Goal: Task Accomplishment & Management: Use online tool/utility

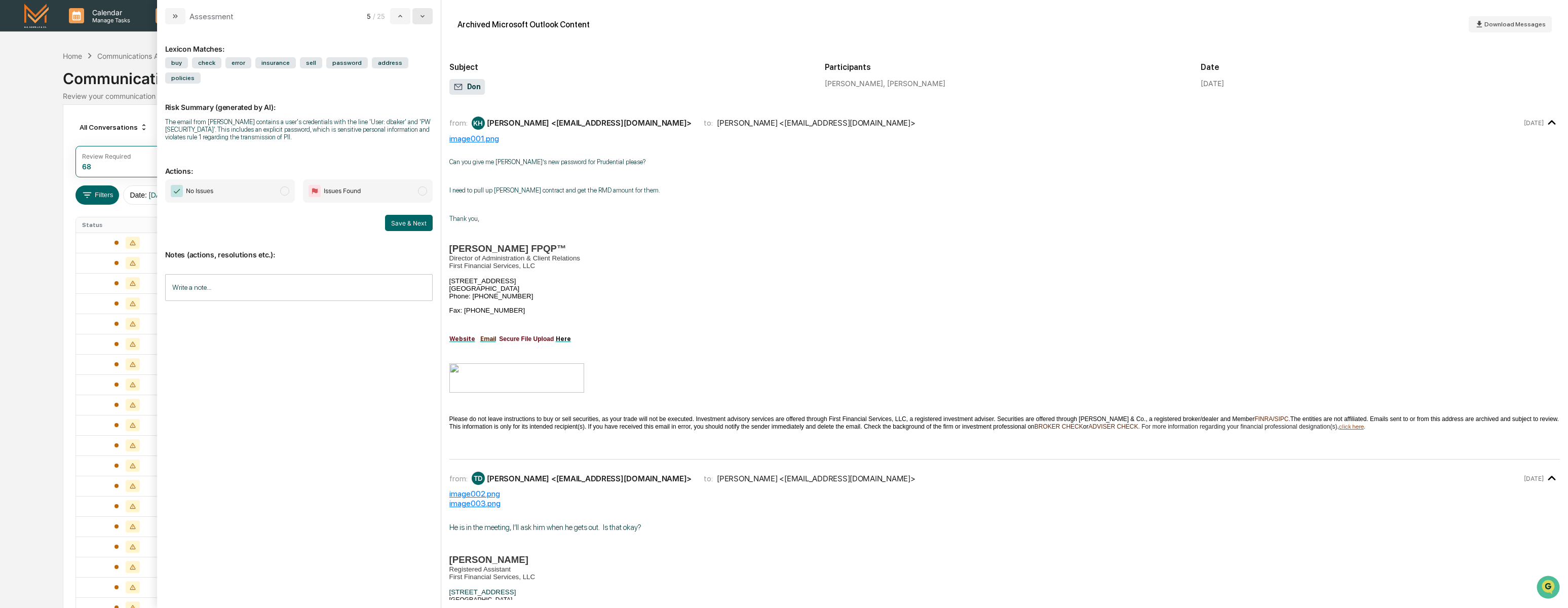
click at [422, 18] on icon "modal" at bounding box center [422, 16] width 8 height 8
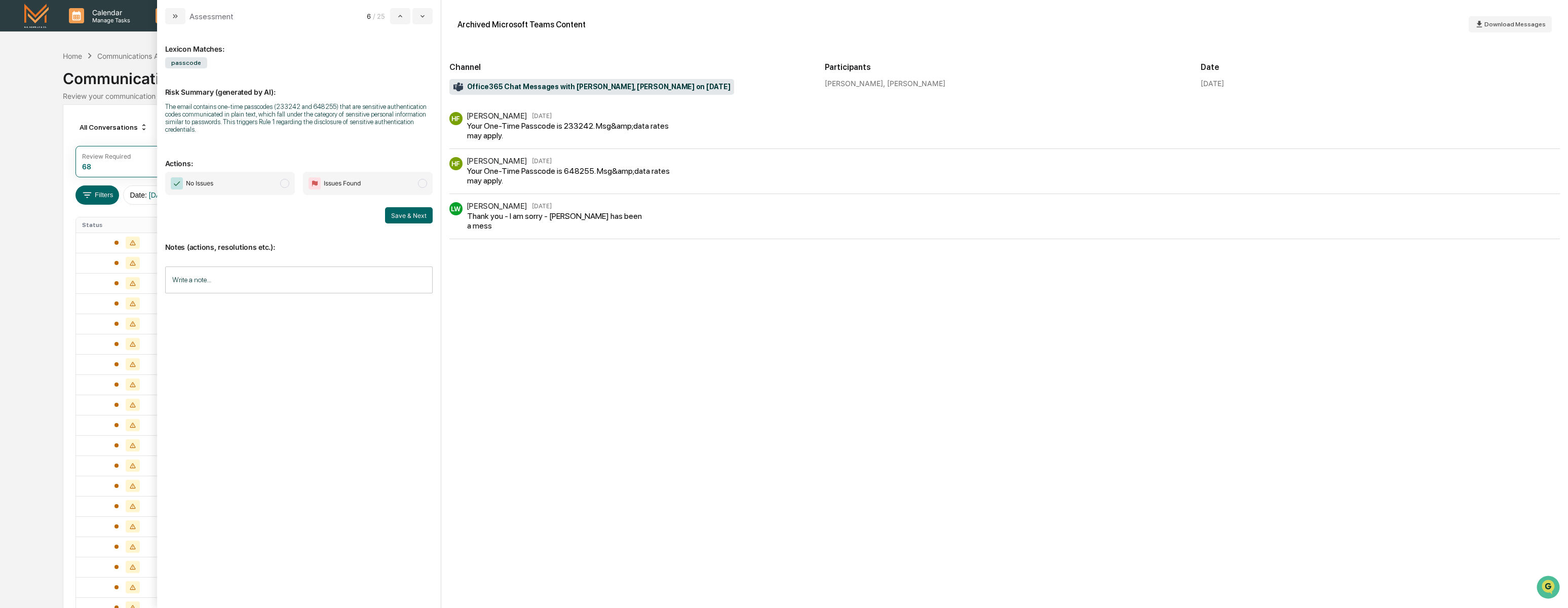
click at [249, 181] on span "No Issues" at bounding box center [229, 183] width 129 height 23
click at [390, 208] on div "No Issues Issues Found Save & Next" at bounding box center [299, 197] width 267 height 52
click at [391, 214] on button "Save & Next" at bounding box center [408, 216] width 47 height 16
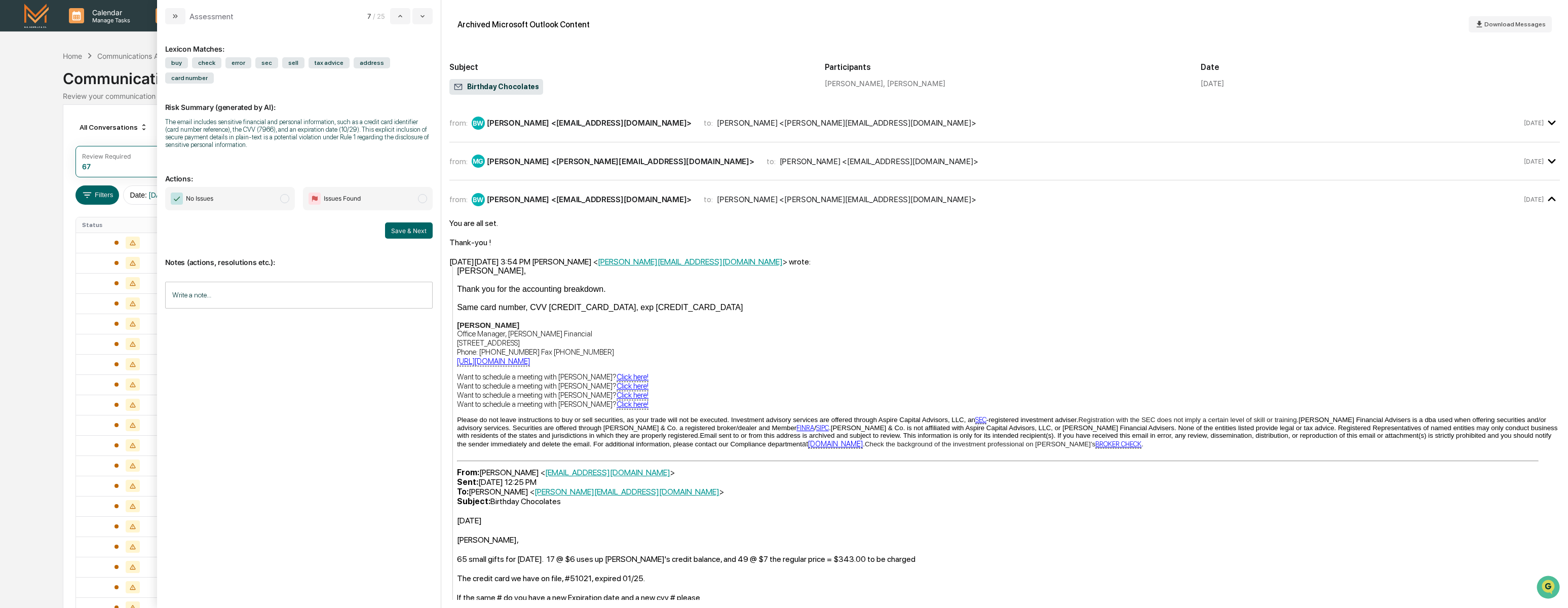
click at [719, 125] on div "[PERSON_NAME] <[PERSON_NAME][EMAIL_ADDRESS][DOMAIN_NAME]>" at bounding box center [846, 123] width 259 height 10
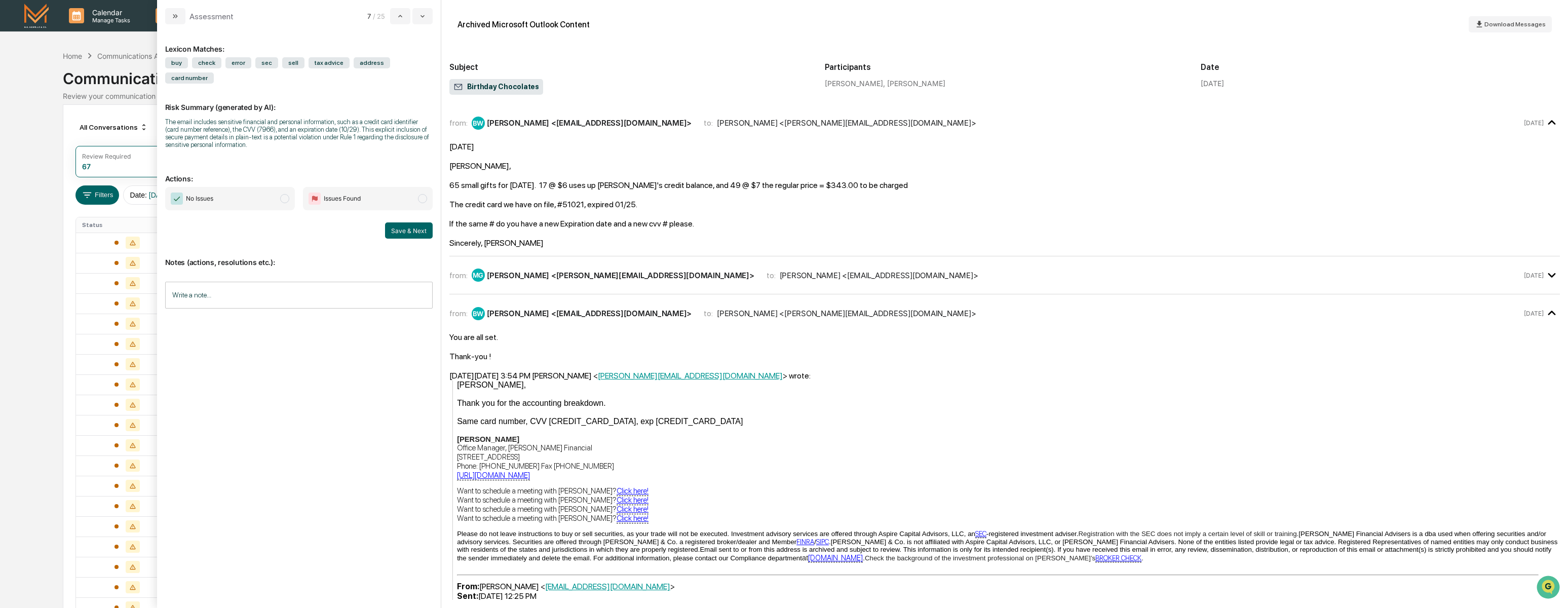
click at [898, 265] on div "from: MG [PERSON_NAME] <[PERSON_NAME][EMAIL_ADDRESS][DOMAIN_NAME]> to: [PERSON_…" at bounding box center [1005, 276] width 1111 height 22
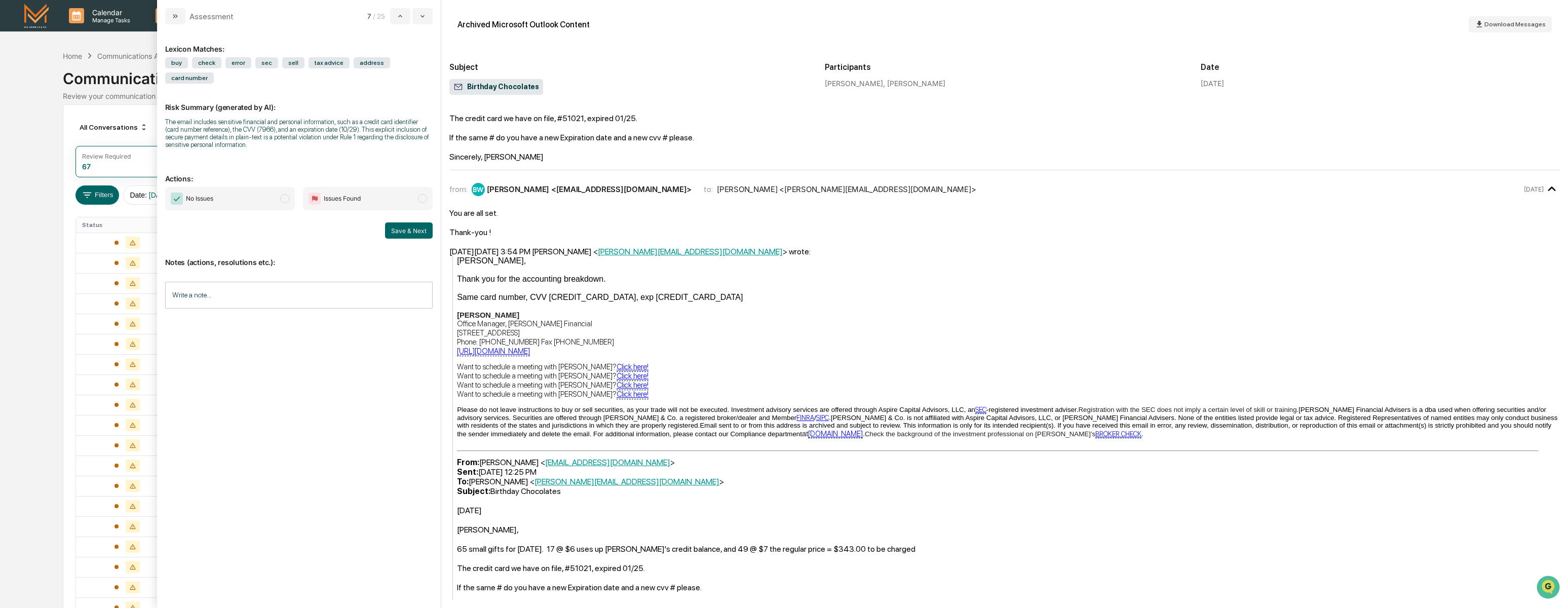
scroll to position [488, 0]
drag, startPoint x: 247, startPoint y: 200, endPoint x: 256, endPoint y: 200, distance: 9.0
click at [247, 200] on span "No Issues" at bounding box center [229, 199] width 129 height 23
click at [273, 202] on span "No Issues" at bounding box center [229, 199] width 129 height 23
click at [427, 19] on button "modal" at bounding box center [422, 16] width 20 height 16
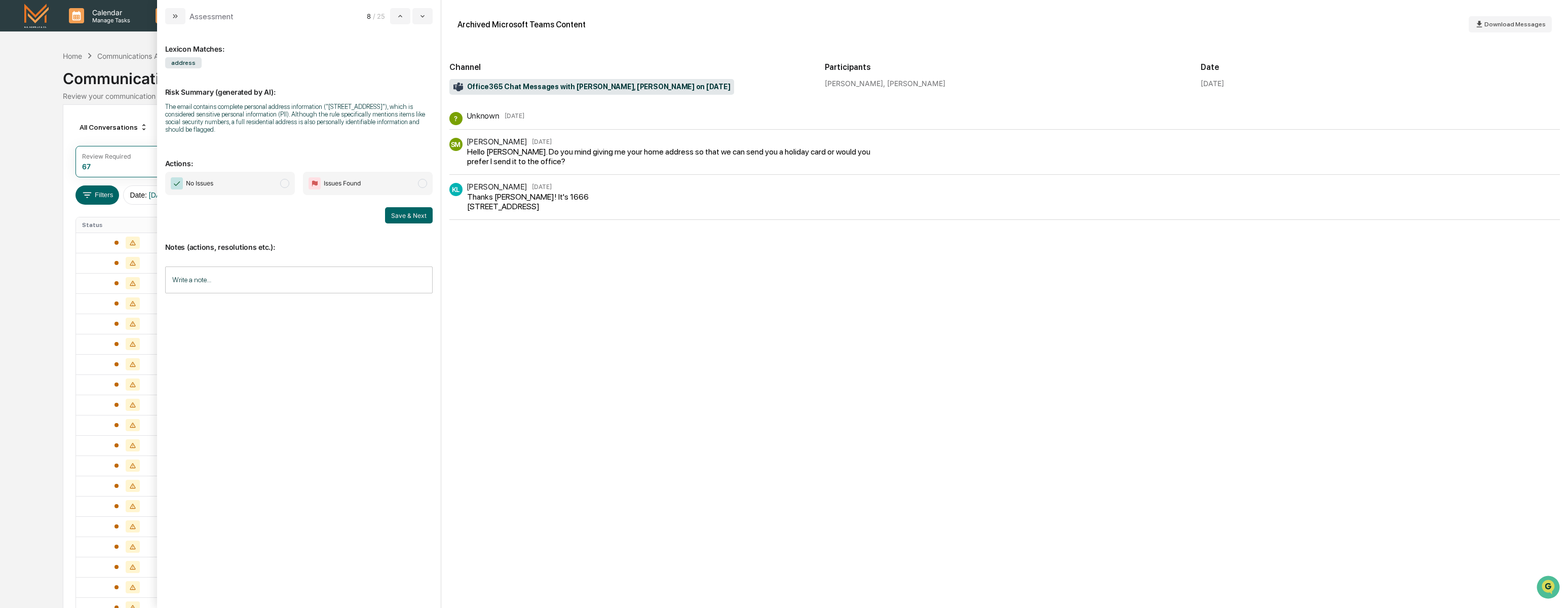
click at [272, 183] on span "No Issues" at bounding box center [229, 183] width 129 height 23
click at [396, 218] on button "Save & Next" at bounding box center [408, 216] width 47 height 16
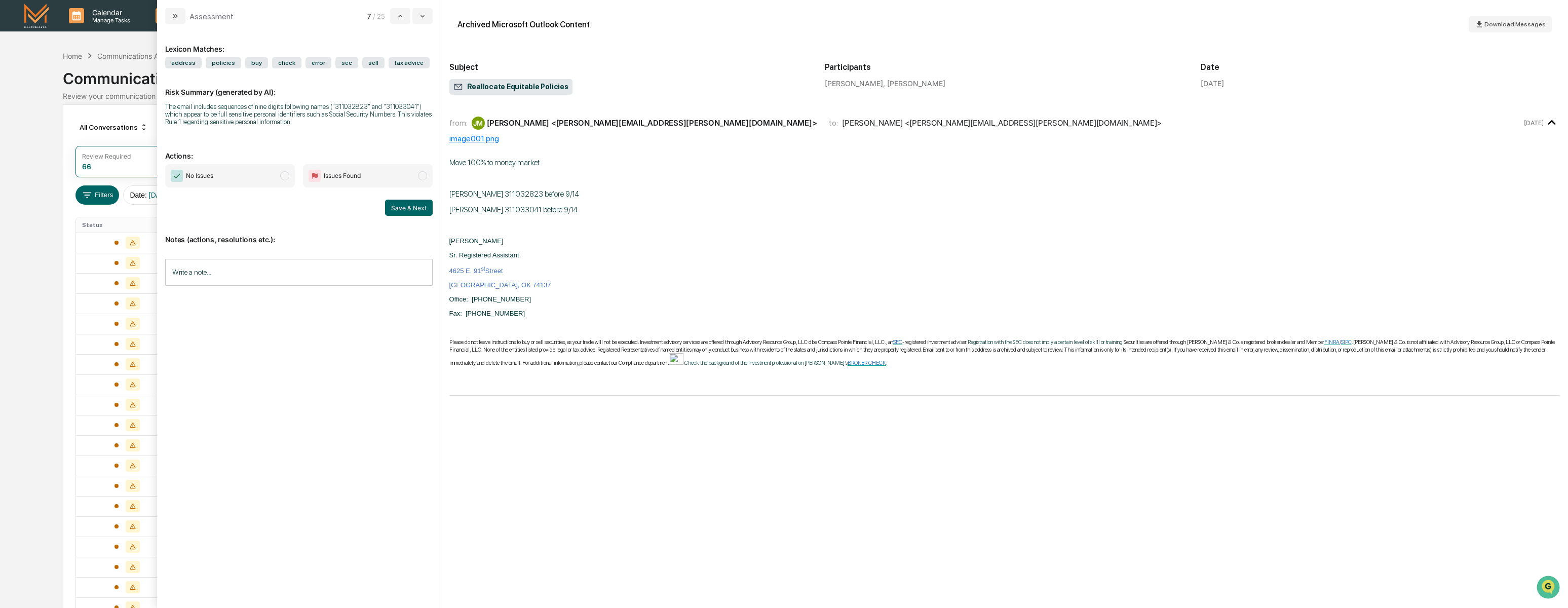
click at [281, 178] on span "modal" at bounding box center [284, 175] width 9 height 9
click at [389, 210] on button "Save & Next" at bounding box center [408, 208] width 47 height 16
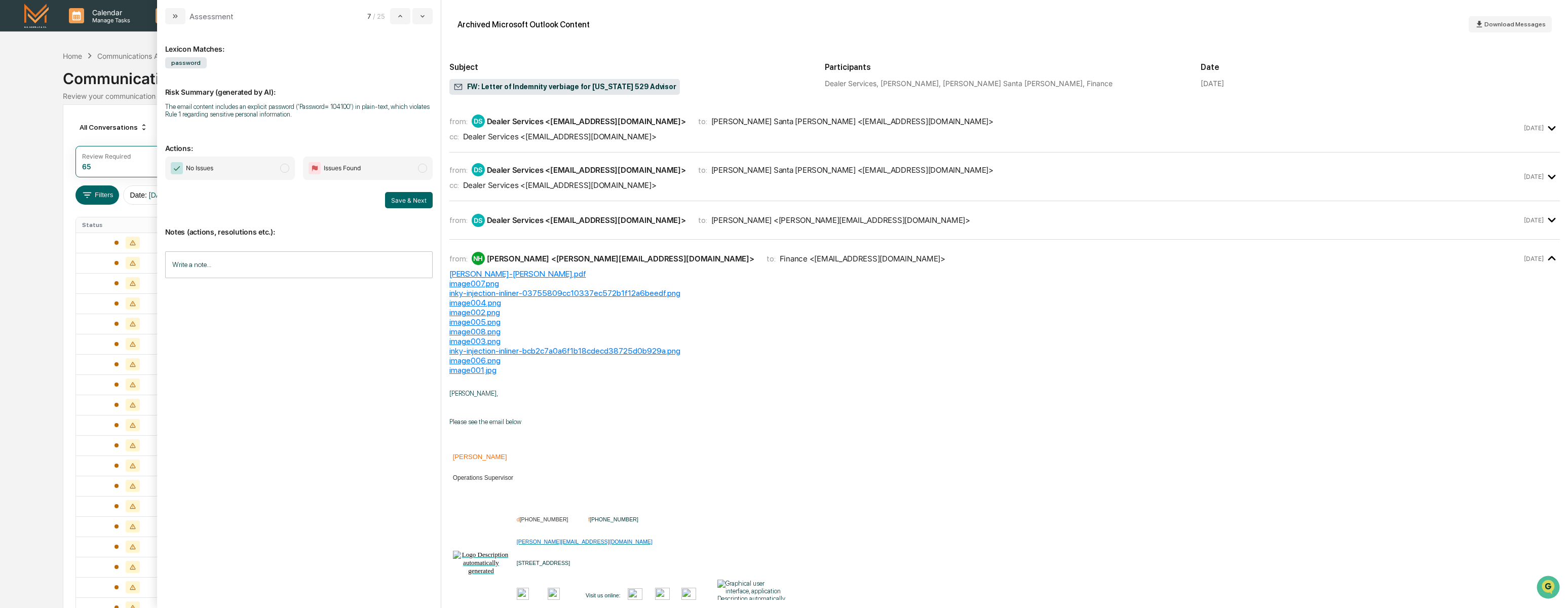
click at [685, 138] on div "cc: Dealer Services <[EMAIL_ADDRESS][DOMAIN_NAME]>" at bounding box center [986, 136] width 1073 height 10
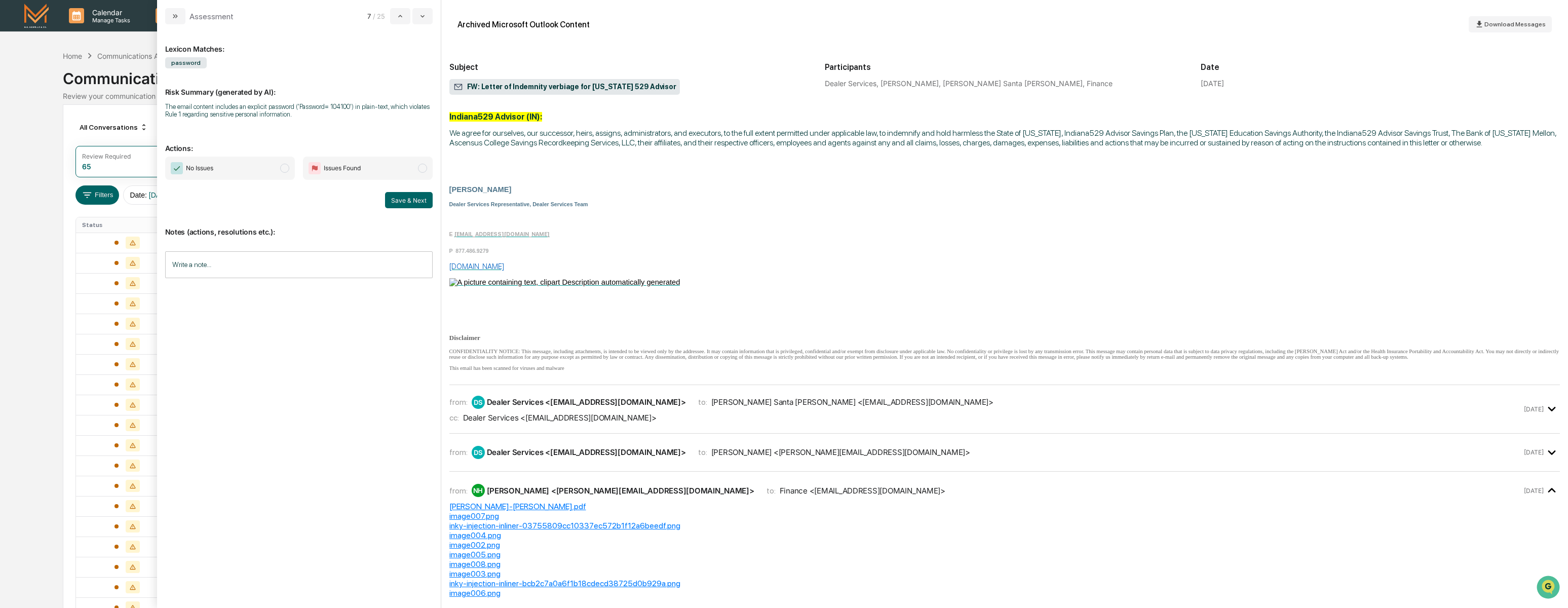
scroll to position [174, 0]
click at [864, 422] on div "from: DS Dealer Services <[EMAIL_ADDRESS][DOMAIN_NAME]> to: [PERSON_NAME] Santa…" at bounding box center [986, 408] width 1073 height 27
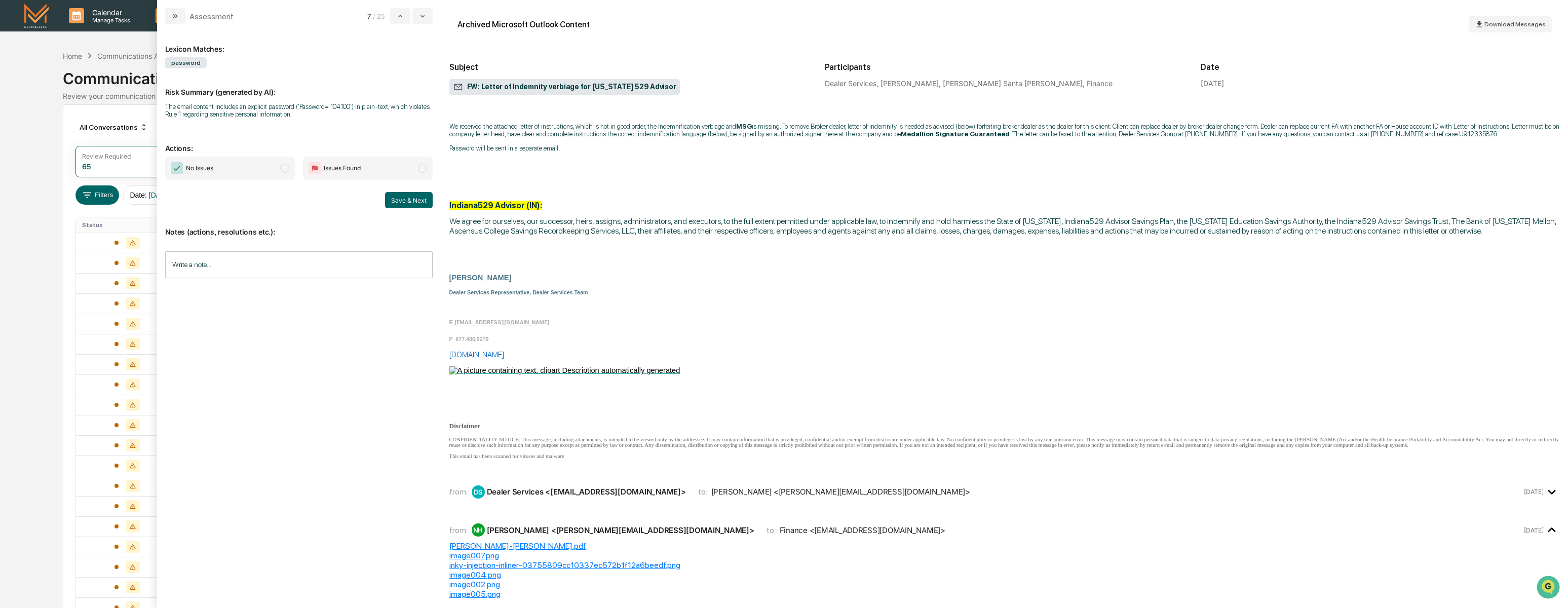
scroll to position [971, 0]
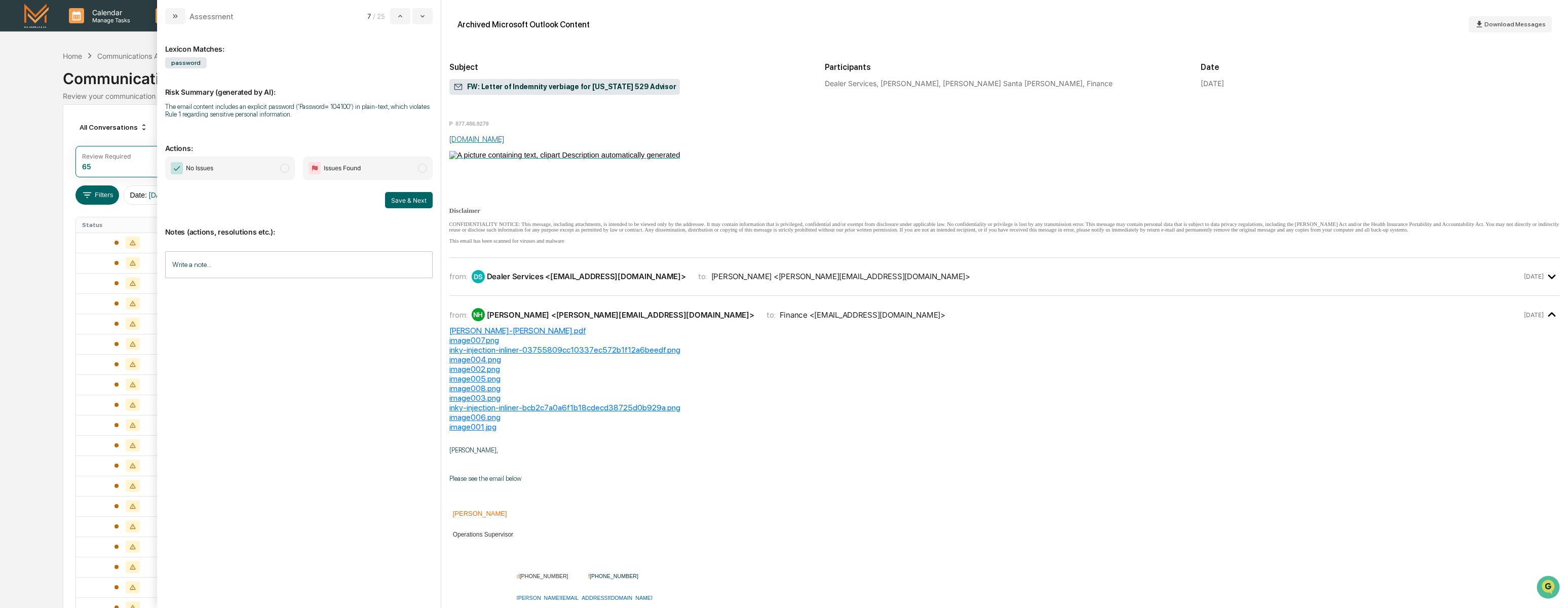
click at [869, 288] on div "from: DS Dealer Services <[EMAIL_ADDRESS][DOMAIN_NAME]> to: [PERSON_NAME] <[PER…" at bounding box center [1005, 277] width 1111 height 22
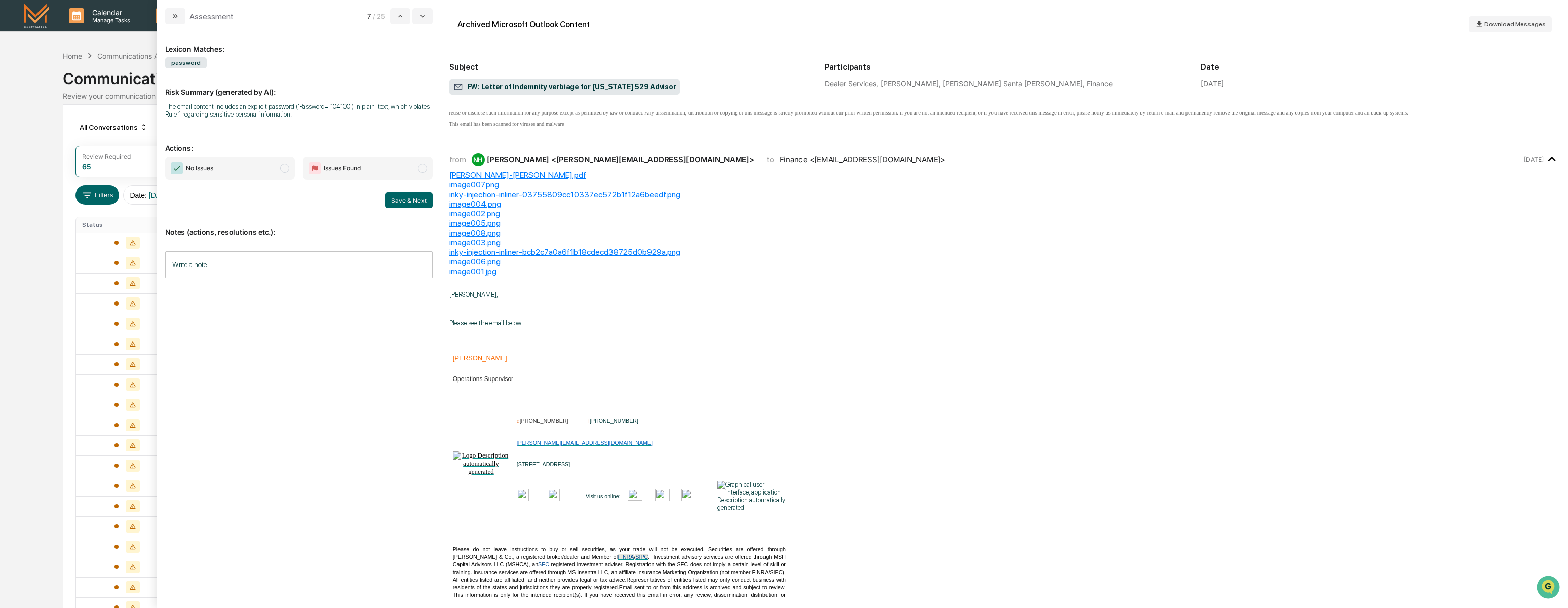
scroll to position [2036, 0]
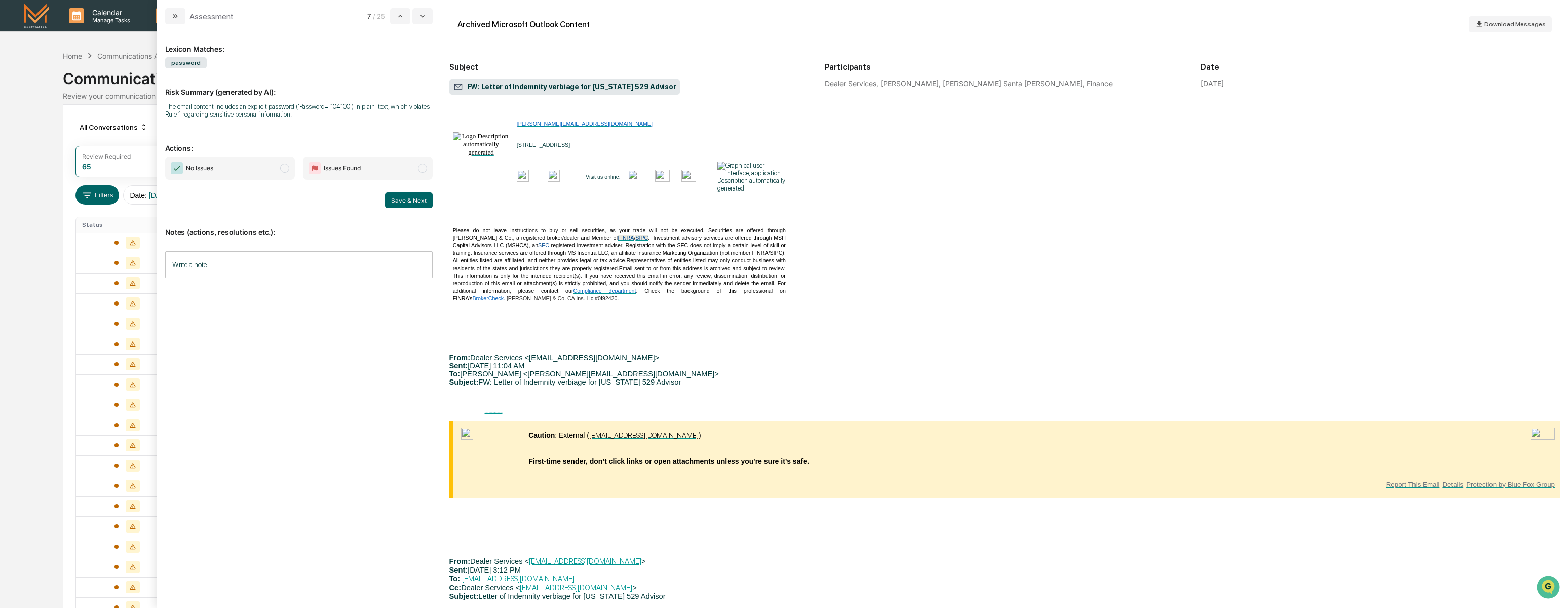
click at [254, 172] on span "No Issues" at bounding box center [229, 168] width 129 height 23
click at [408, 202] on button "Save & Next" at bounding box center [408, 200] width 47 height 16
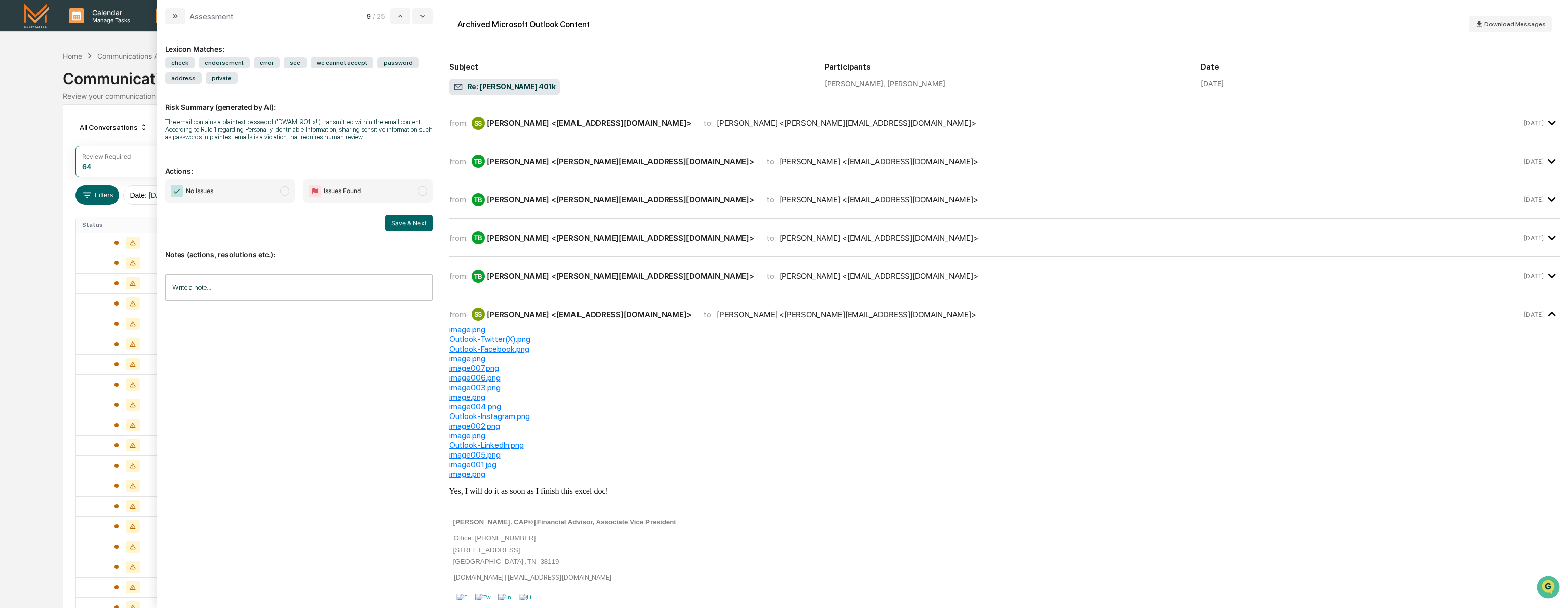
click at [883, 132] on div "from: SS [PERSON_NAME] <[EMAIL_ADDRESS][DOMAIN_NAME]> to: [PERSON_NAME] <[PERSO…" at bounding box center [1005, 123] width 1111 height 22
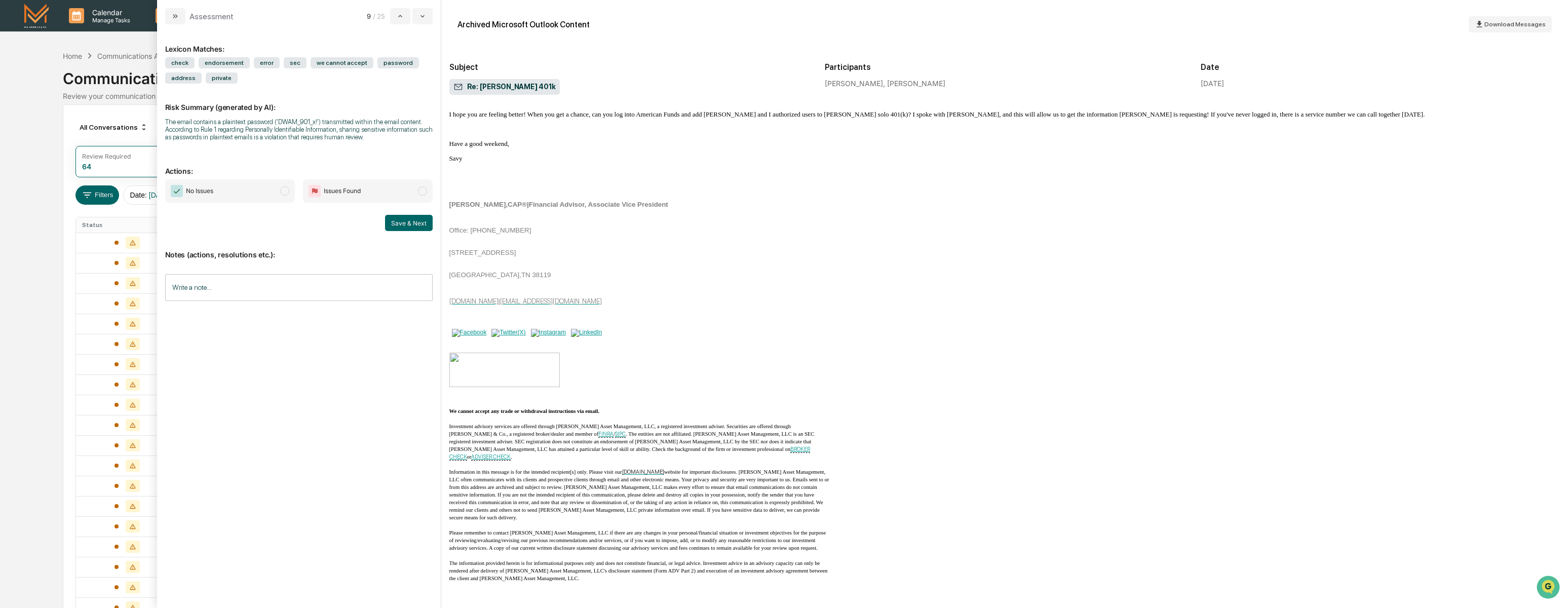
scroll to position [3688, 0]
